Goal: Navigation & Orientation: Find specific page/section

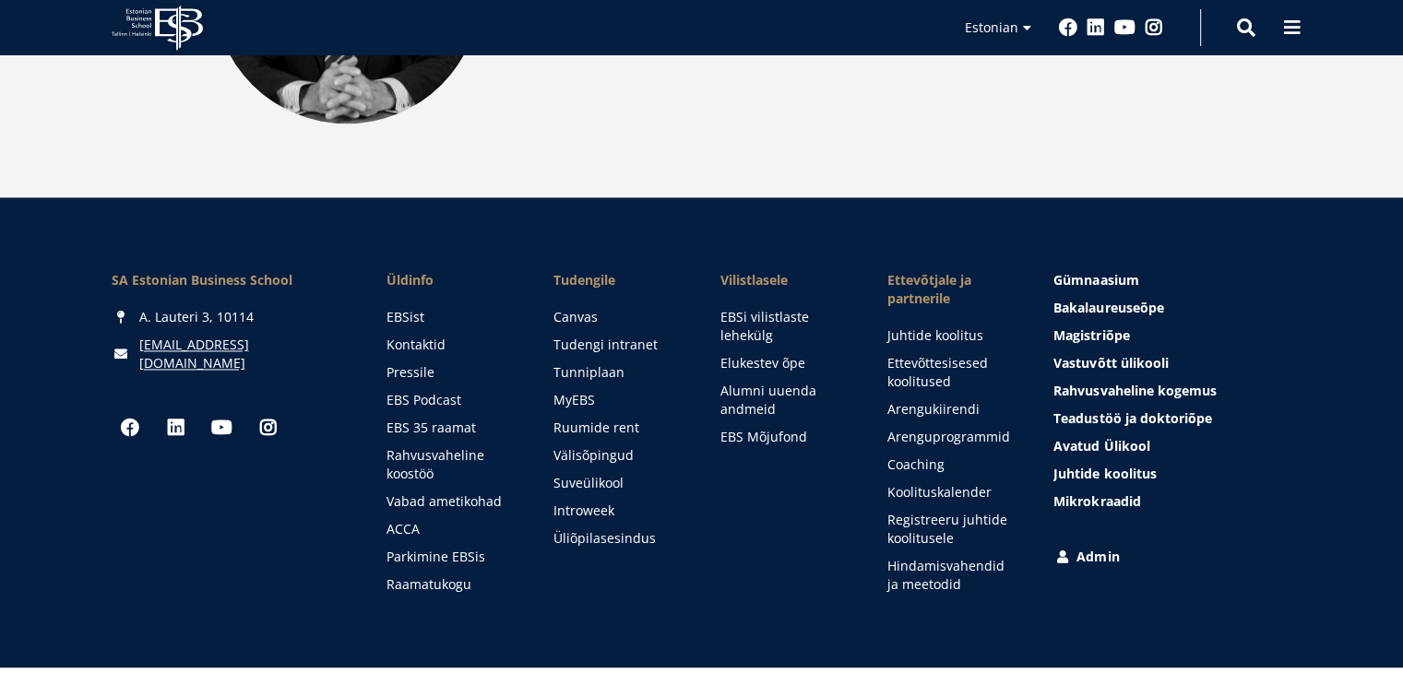
scroll to position [2638, 0]
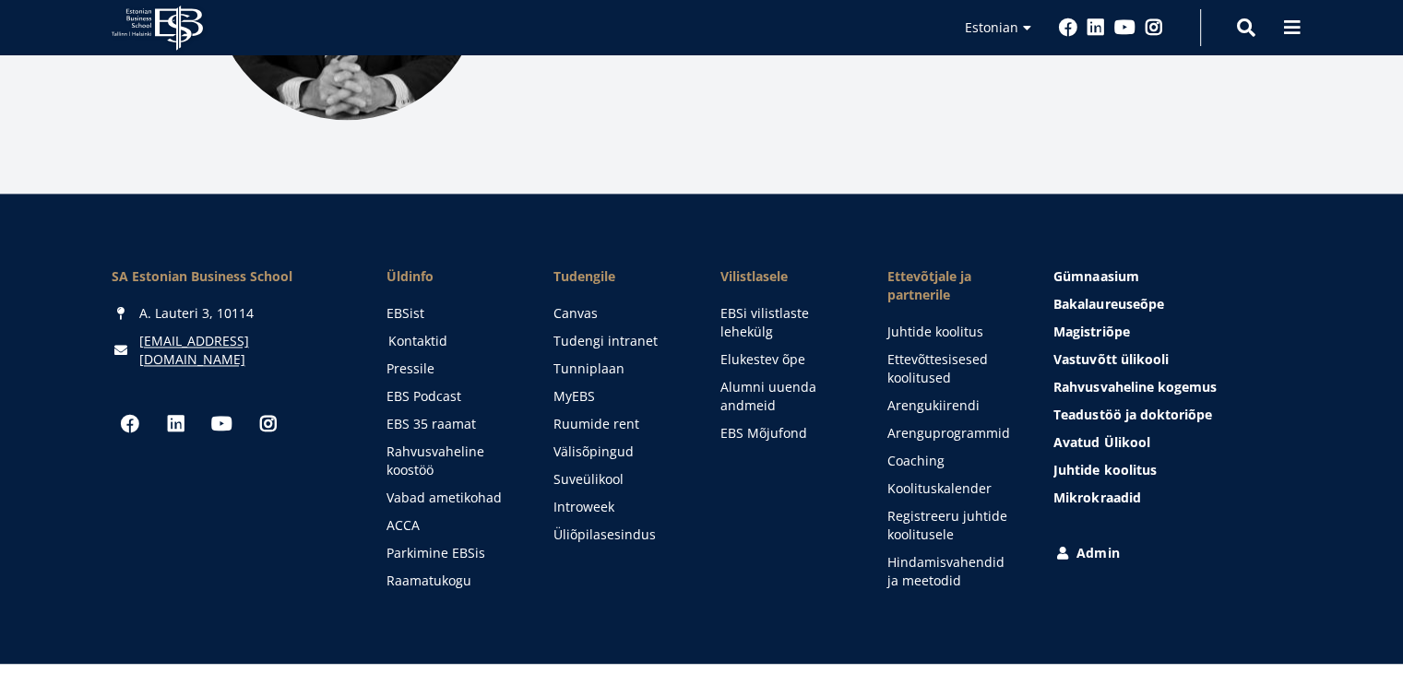
click at [411, 332] on link "Kontaktid" at bounding box center [453, 341] width 130 height 18
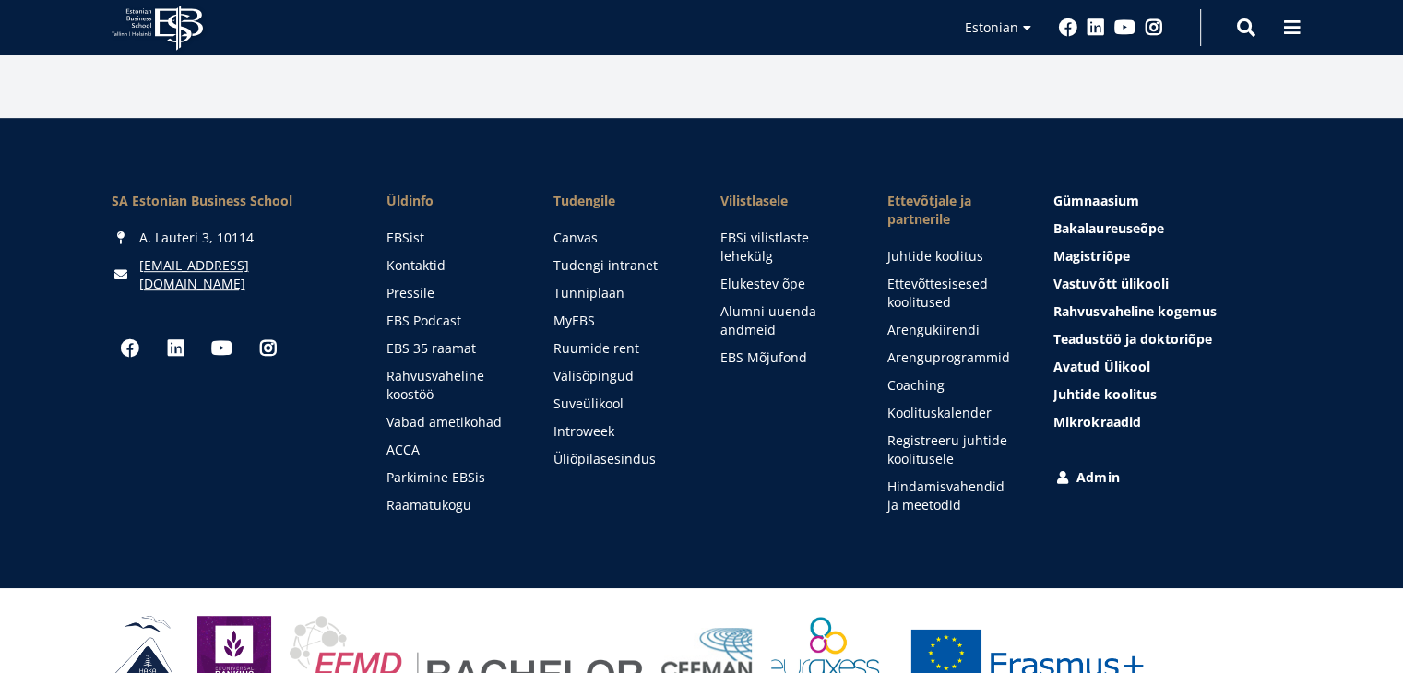
scroll to position [1024, 0]
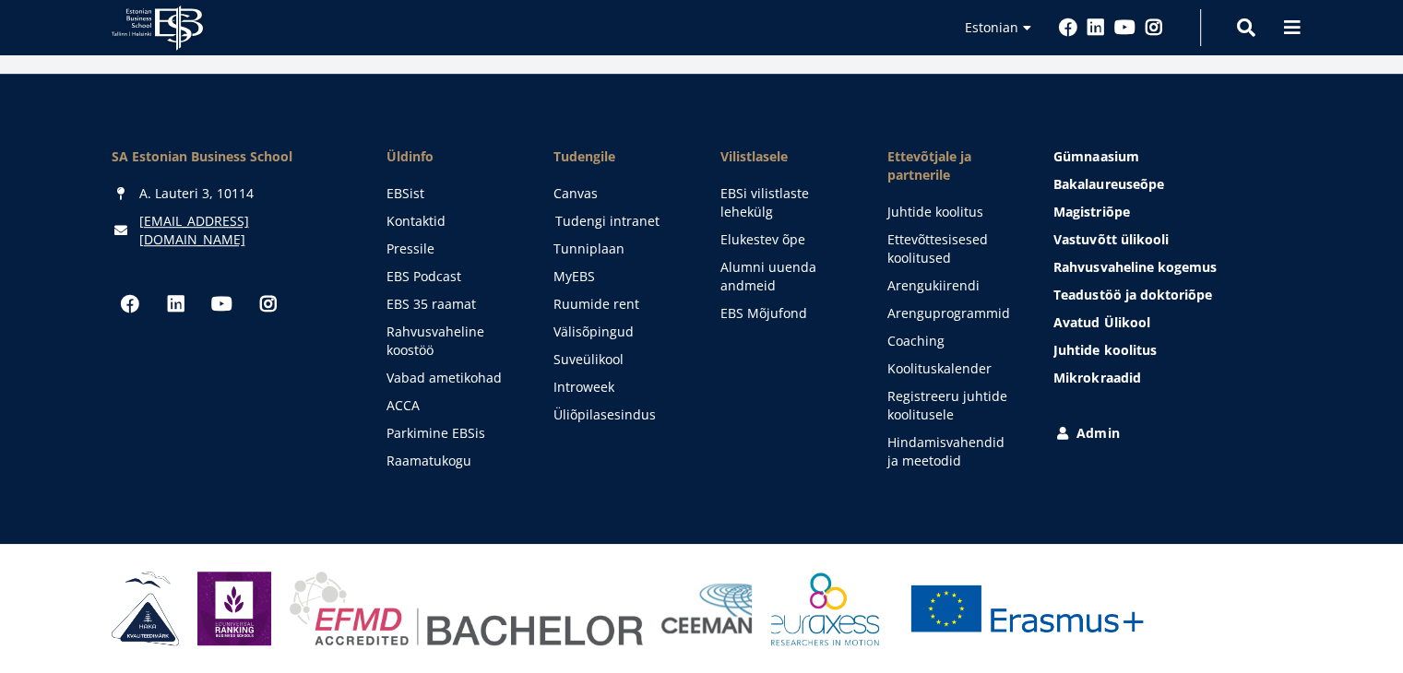
click at [606, 226] on link "Tudengi intranet" at bounding box center [620, 221] width 130 height 18
click at [595, 308] on link "Ruumide rent" at bounding box center [620, 304] width 130 height 18
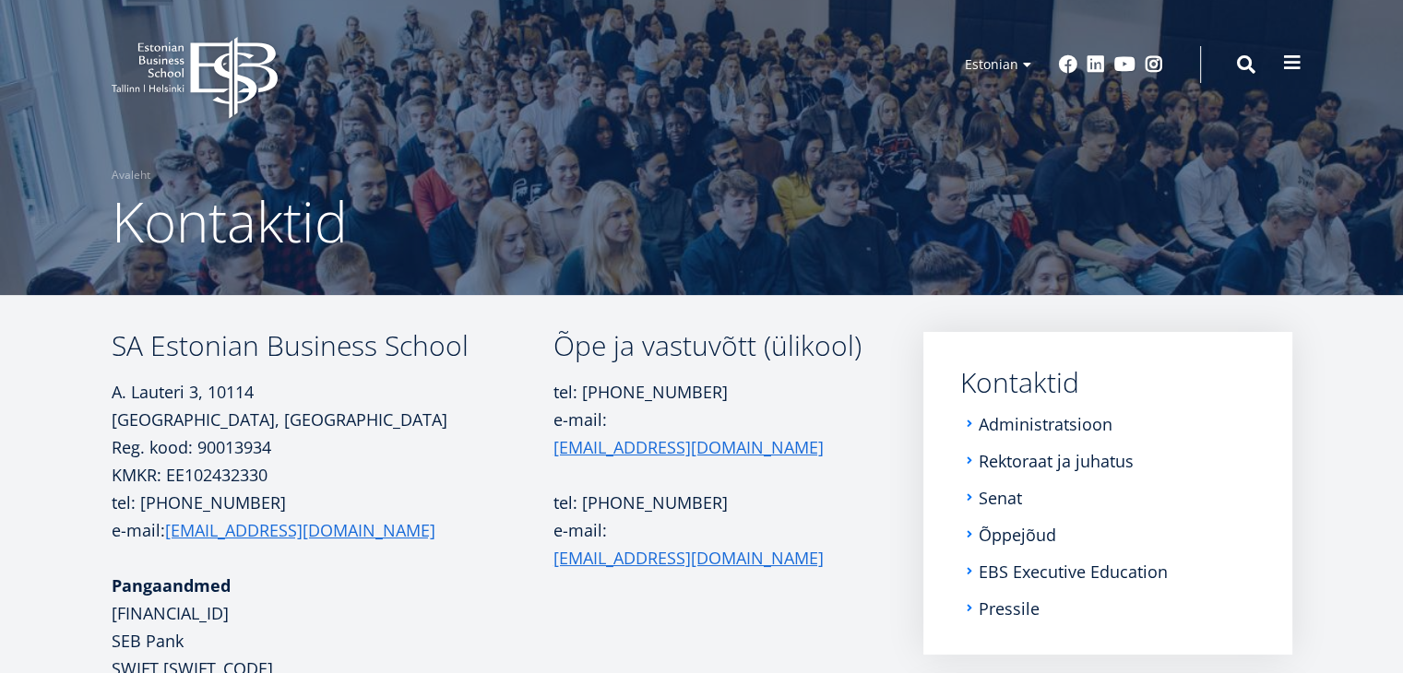
click at [1299, 71] on span at bounding box center [1292, 63] width 18 height 18
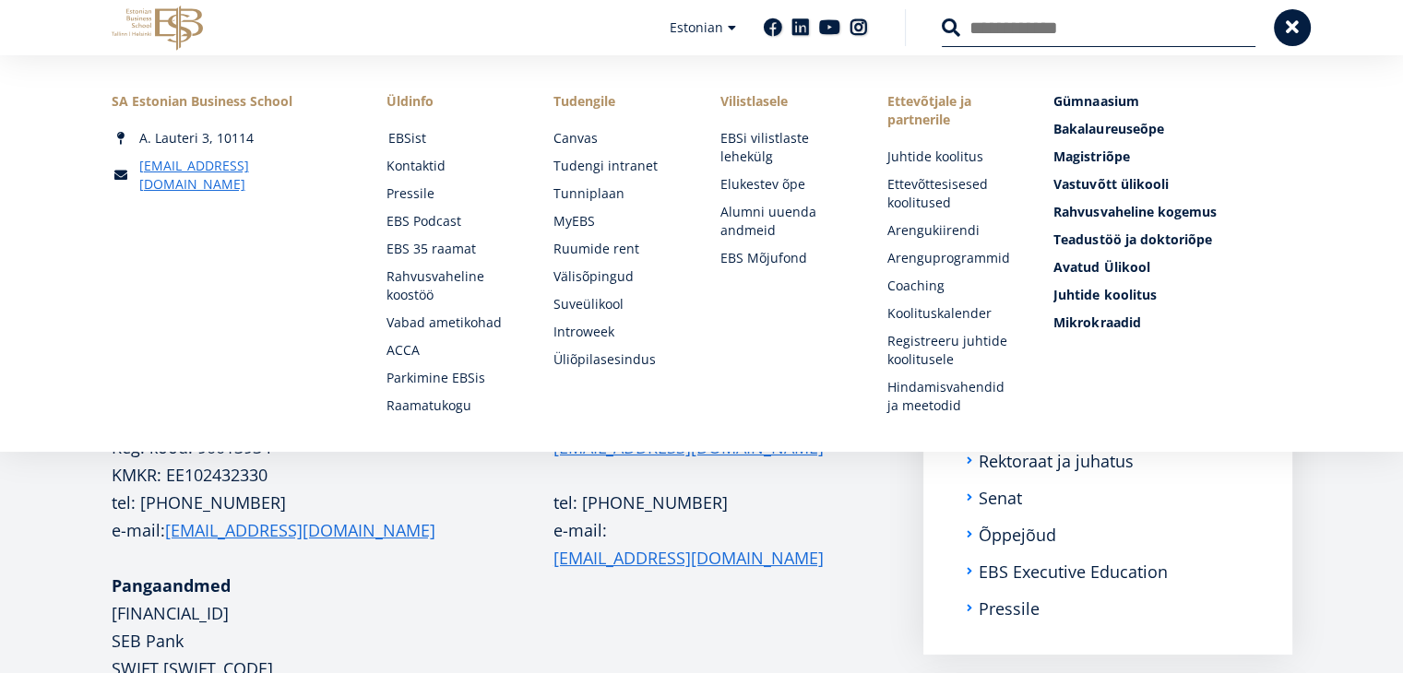
click at [424, 137] on link "EBSist" at bounding box center [453, 138] width 130 height 18
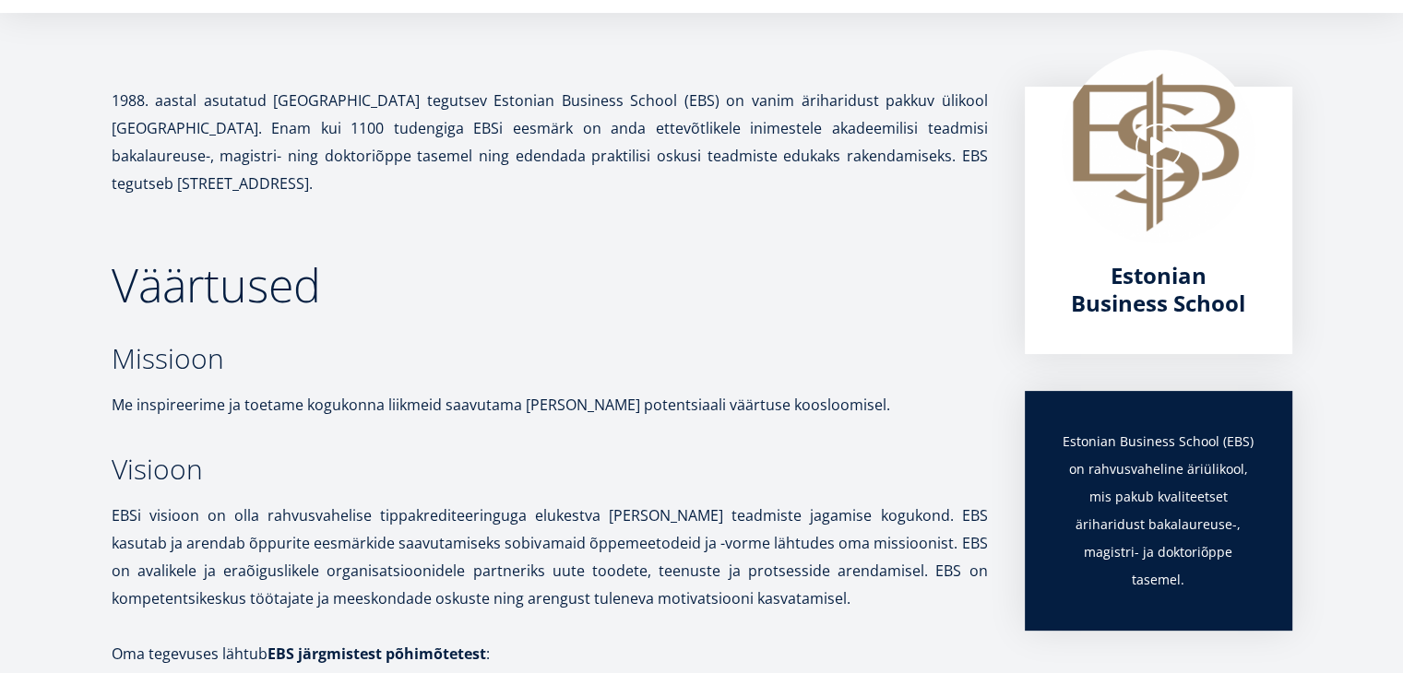
scroll to position [297, 0]
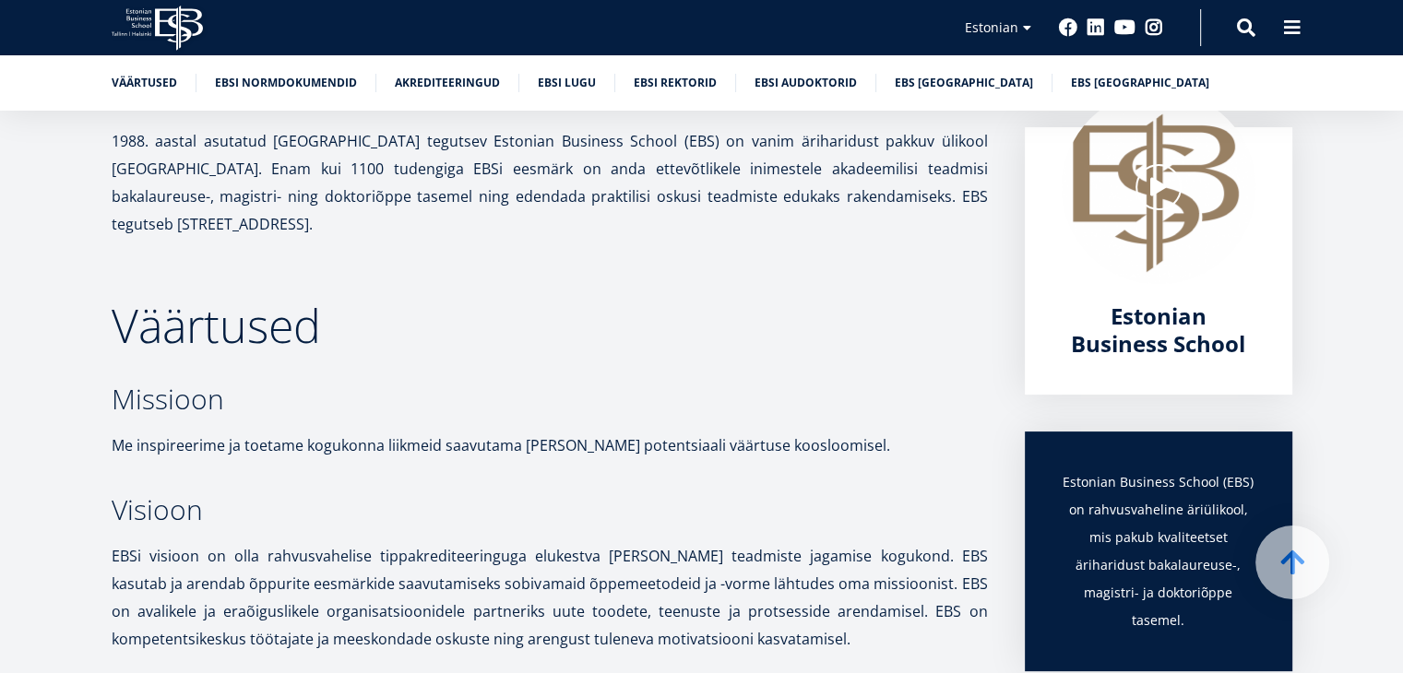
click at [931, 92] on ul "Väärtused EBSi normdokumendid Akrediteeringud EBSi lugu EBSi rektorid EBSi audo…" at bounding box center [692, 88] width 1199 height 28
click at [932, 86] on link "EBS Tallinnas" at bounding box center [964, 81] width 138 height 18
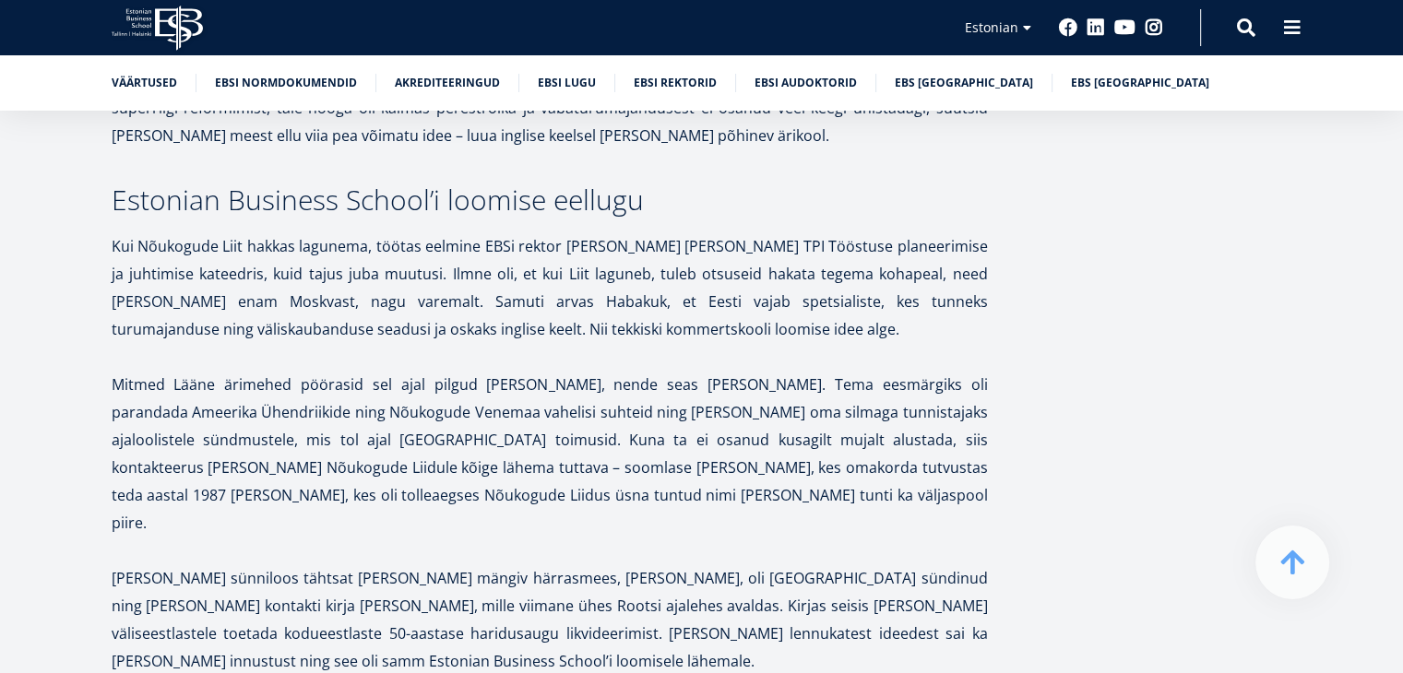
scroll to position [5088, 0]
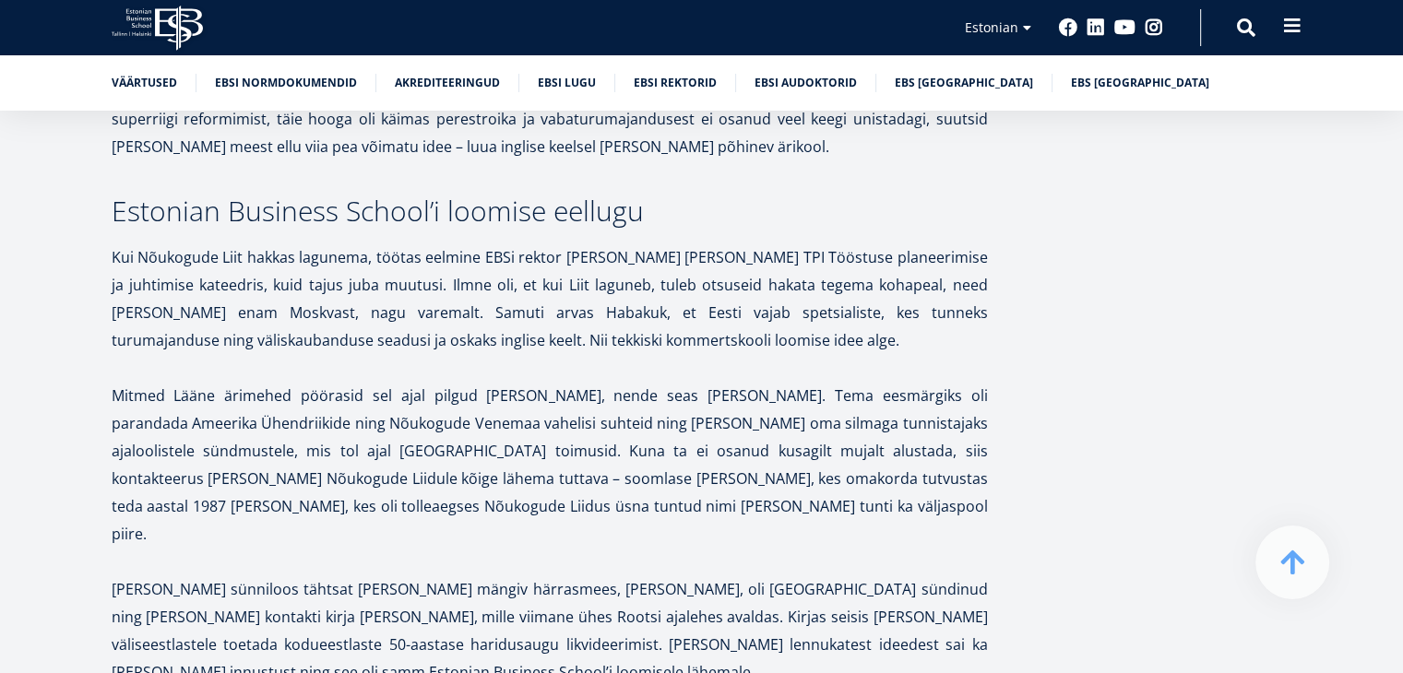
click at [1293, 35] on button at bounding box center [1292, 25] width 37 height 37
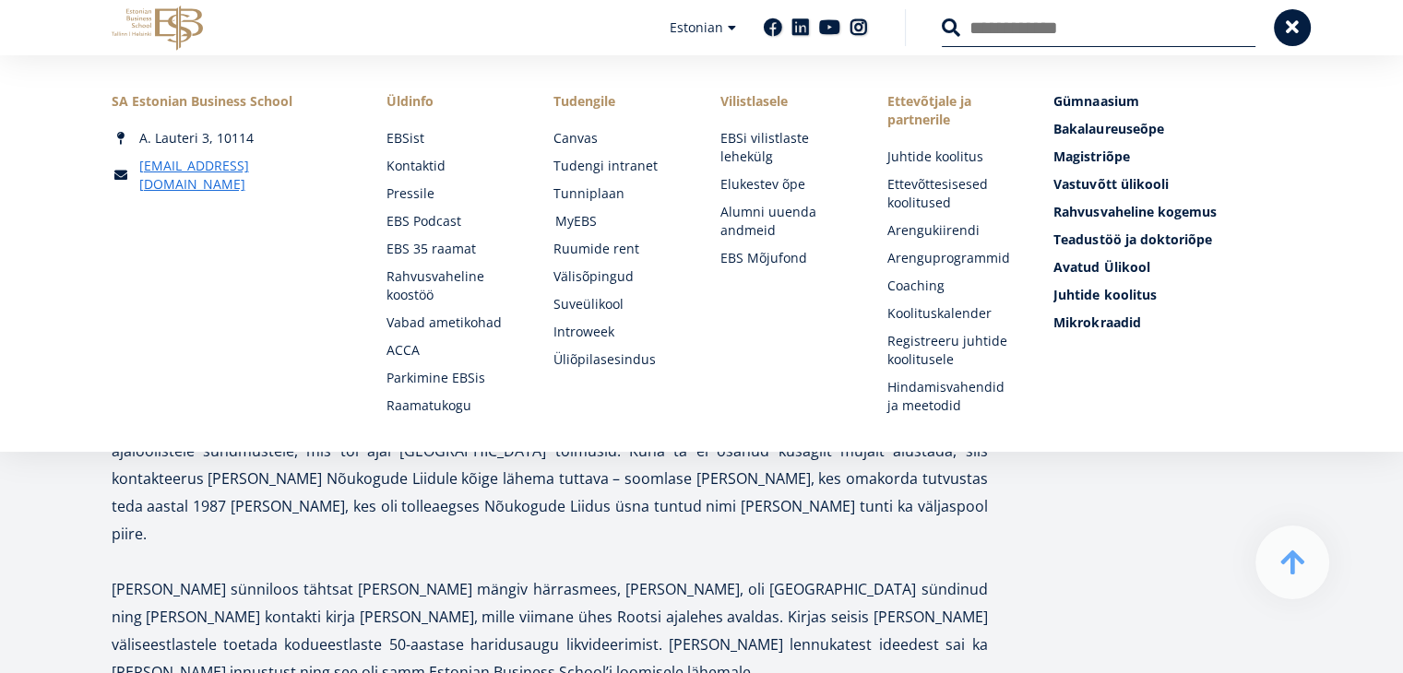
click at [588, 222] on link "MyEBS" at bounding box center [620, 221] width 130 height 18
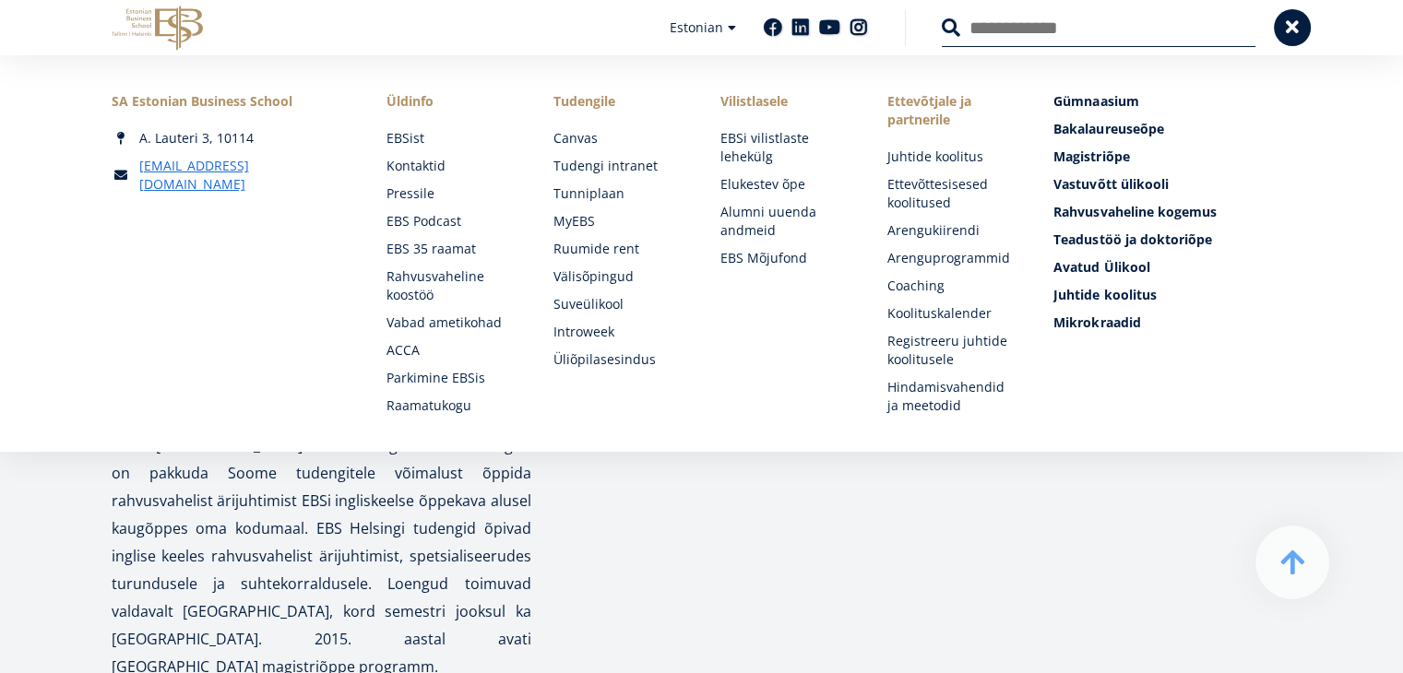
scroll to position [9034, 0]
